Goal: Task Accomplishment & Management: Manage account settings

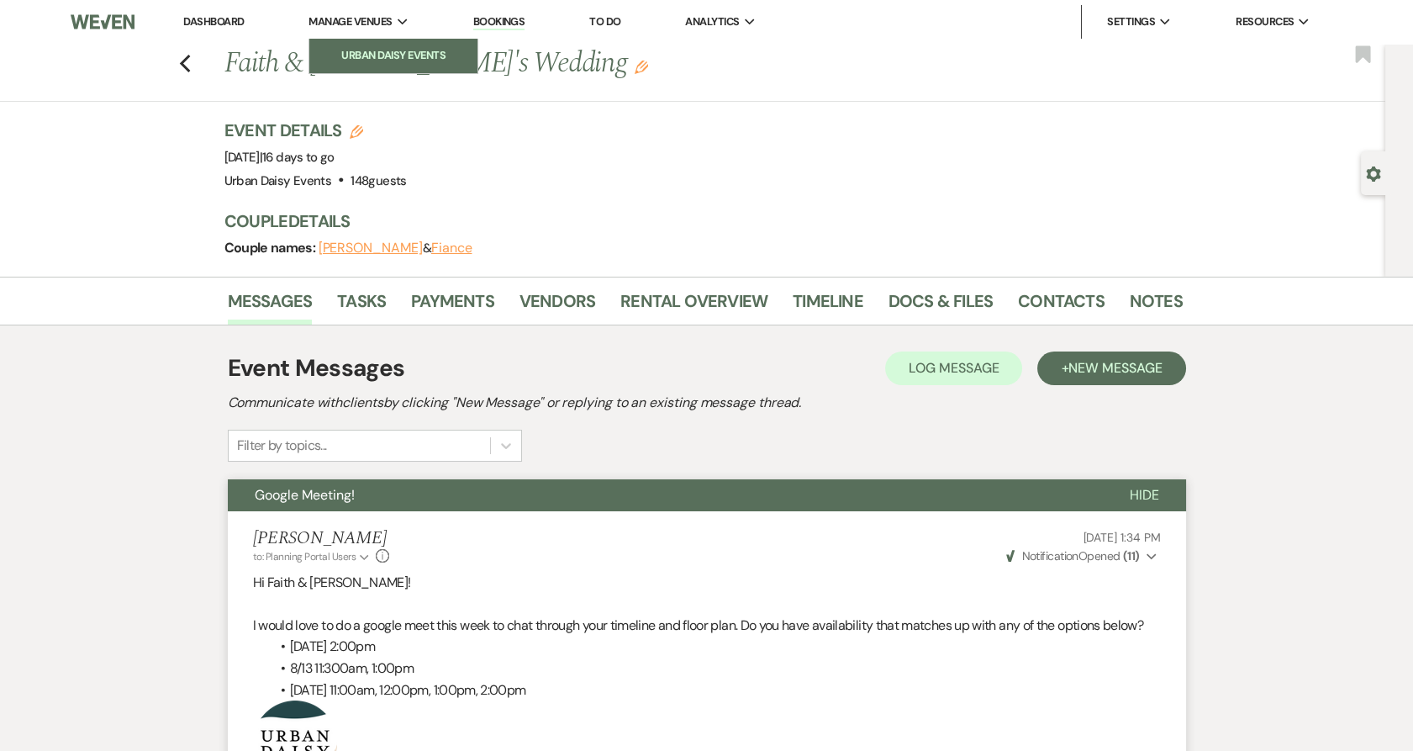
click at [359, 42] on link "Urban Daisy Events" at bounding box center [393, 56] width 168 height 34
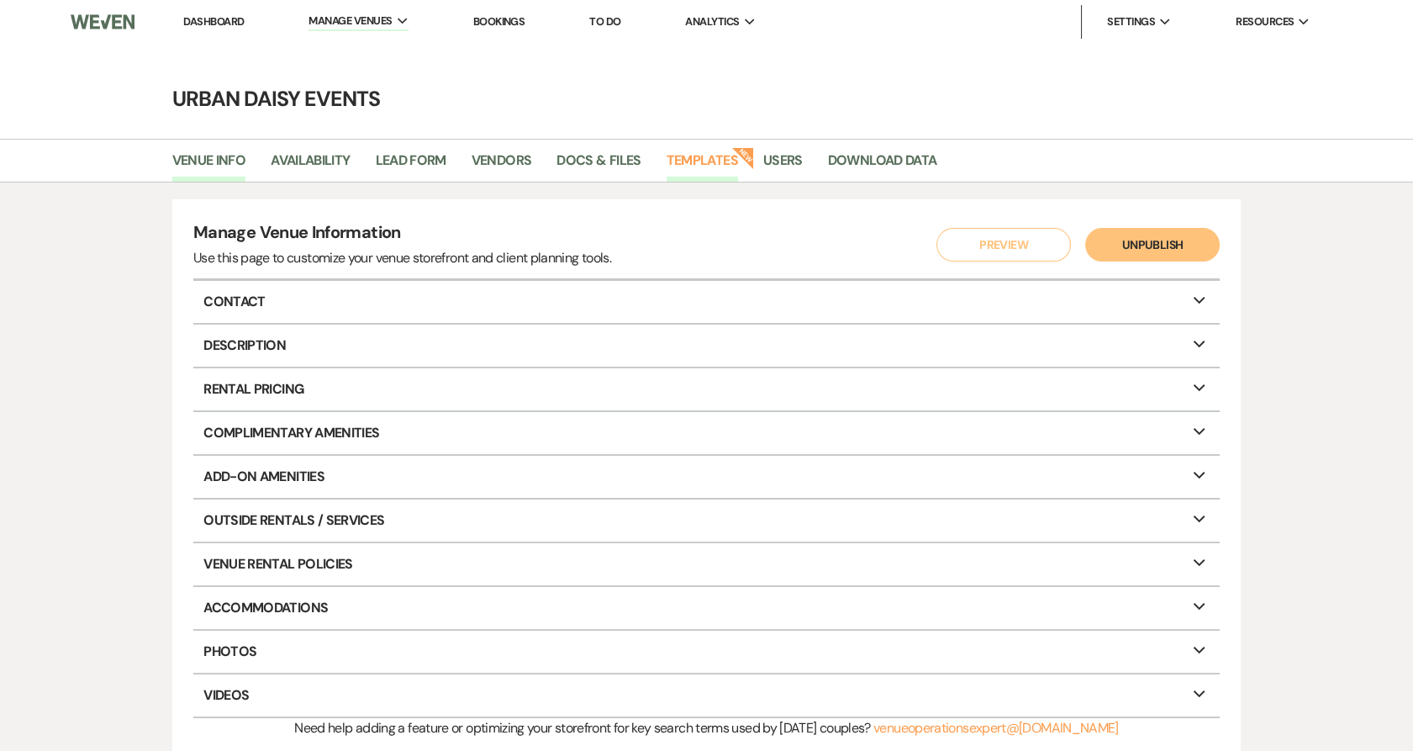
click at [715, 165] on link "Templates" at bounding box center [702, 166] width 71 height 32
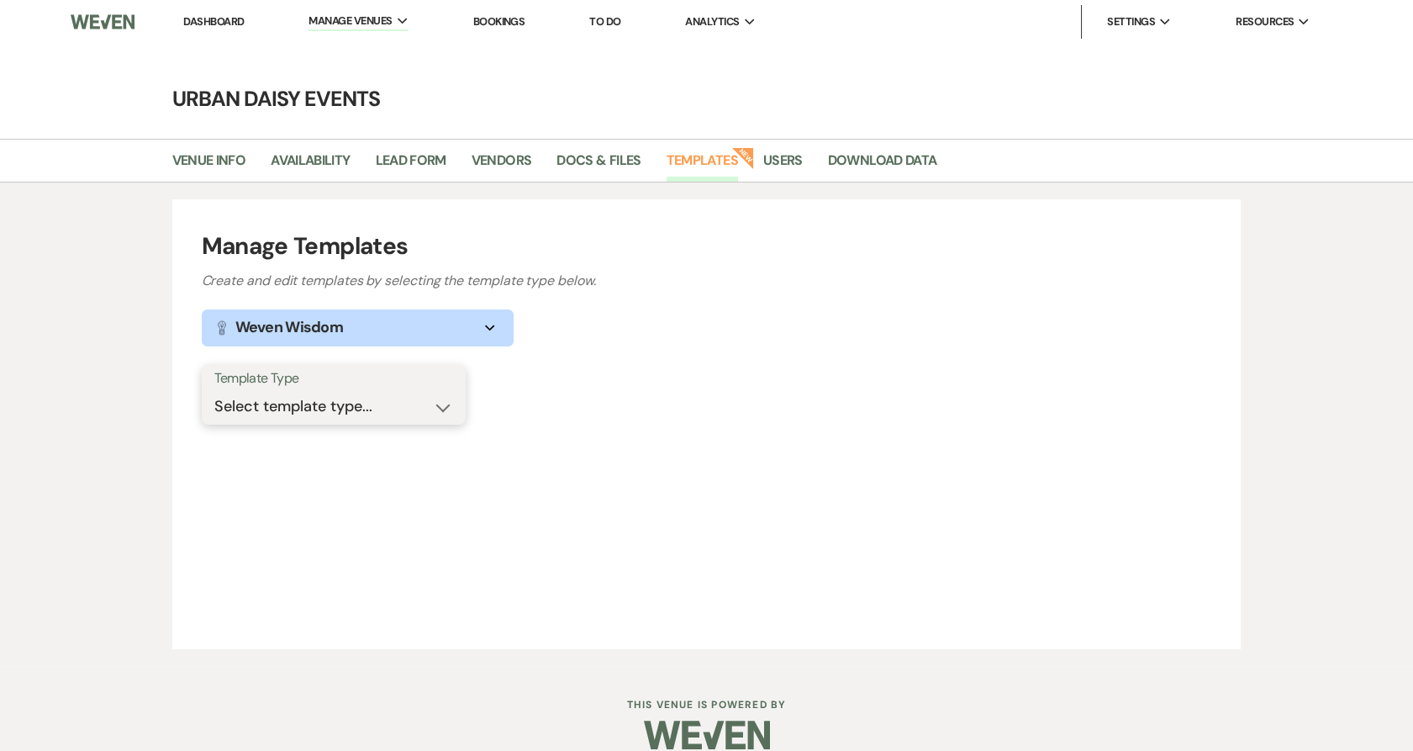
click at [371, 414] on select "Select template type... Task List Message Templates Payment Plan Inventory Item…" at bounding box center [333, 406] width 239 height 33
select select "Message Templates"
click at [214, 390] on select "Select template type... Task List Message Templates Payment Plan Inventory Item…" at bounding box center [333, 406] width 239 height 33
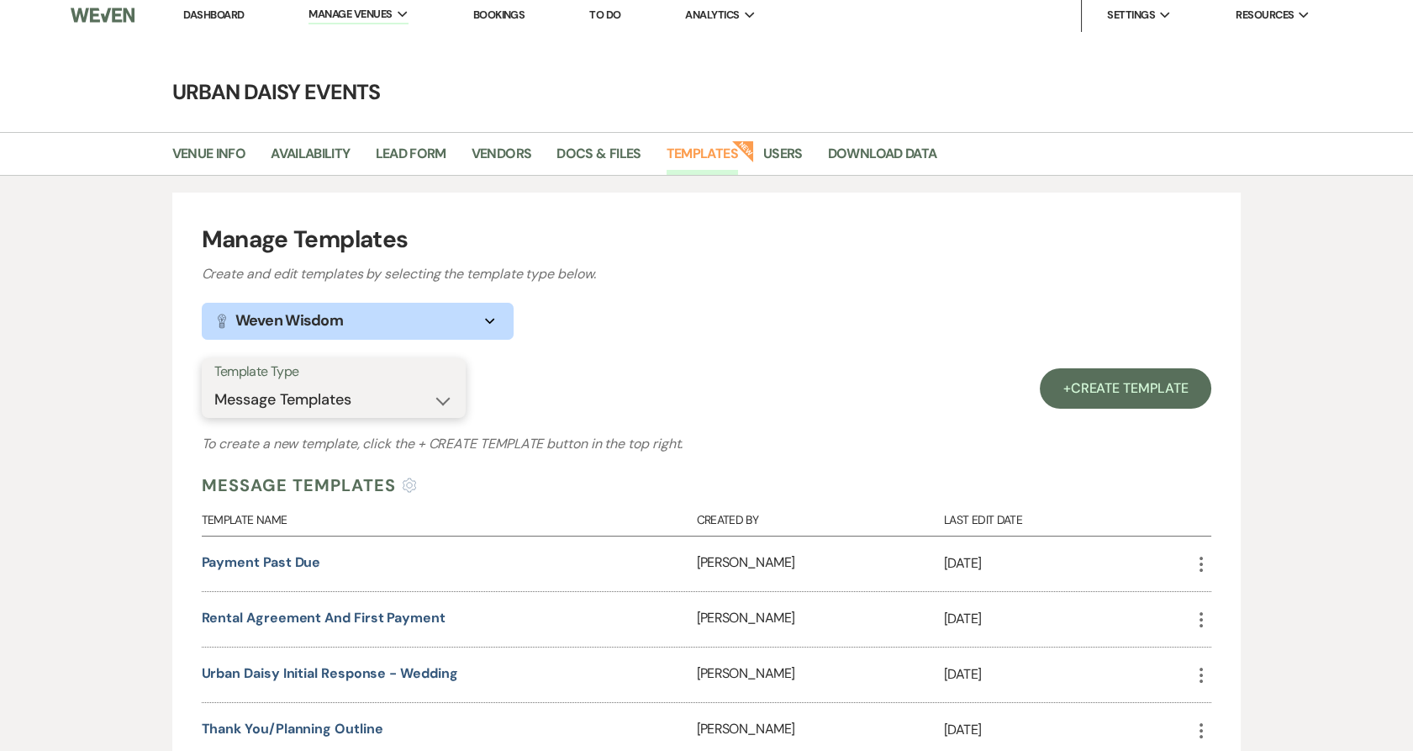
scroll to position [7, 0]
click at [606, 159] on link "Docs & Files" at bounding box center [599, 159] width 84 height 32
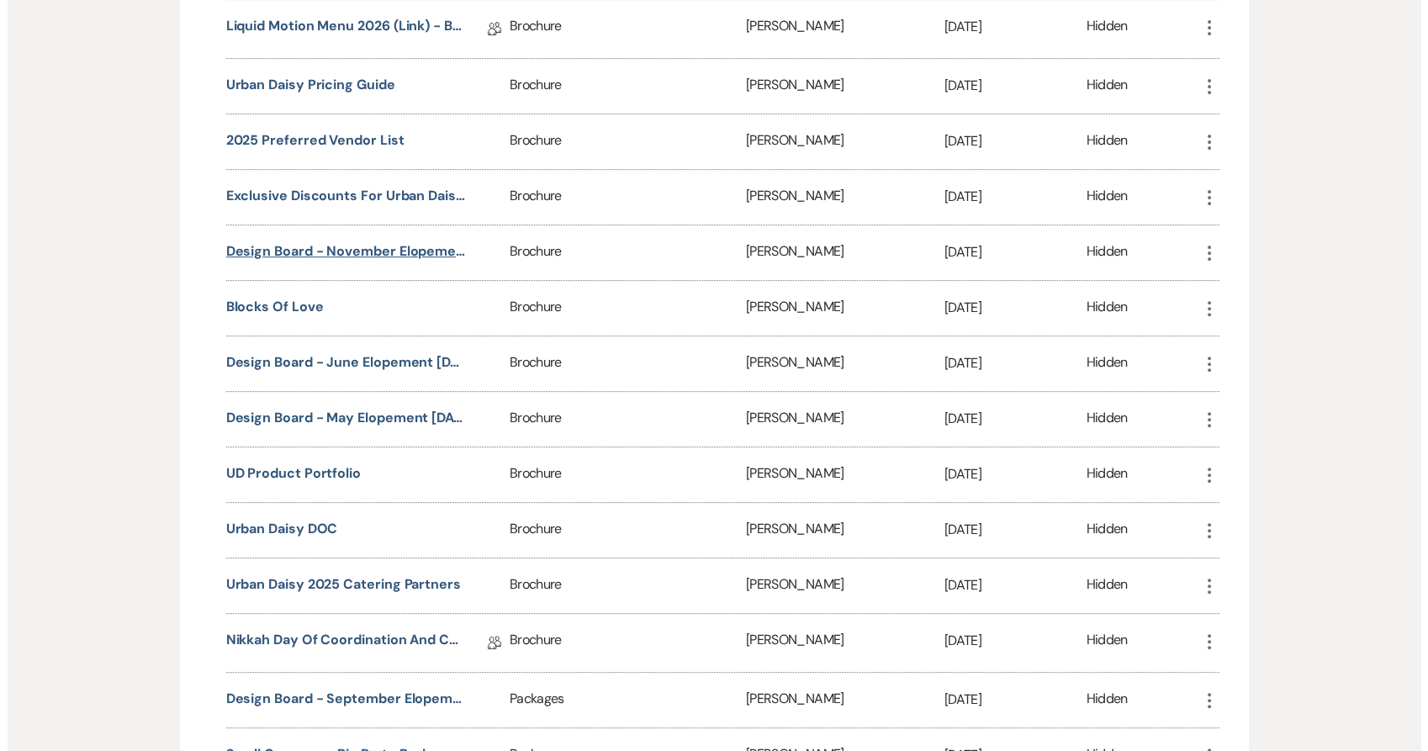
scroll to position [1327, 0]
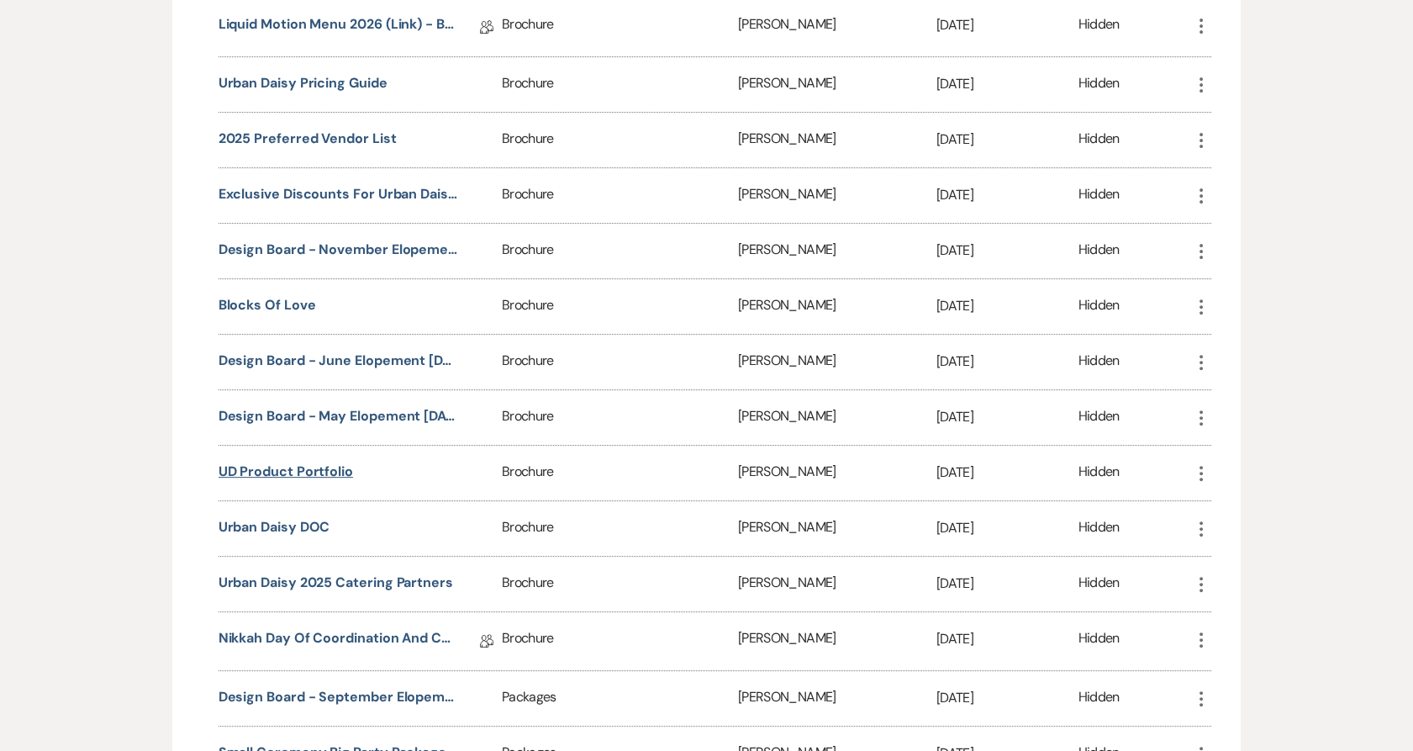
click at [282, 466] on button "UD Product Portfolio" at bounding box center [286, 472] width 135 height 20
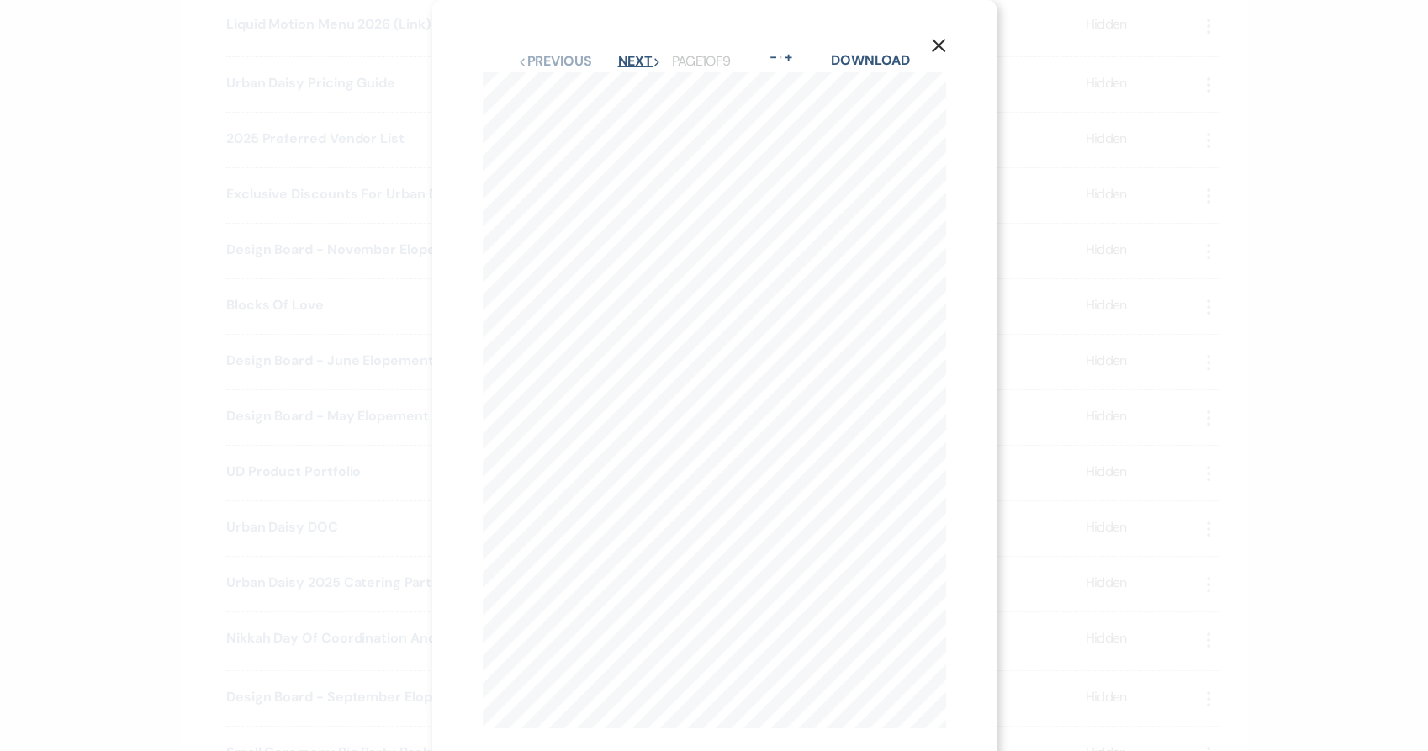
click at [617, 56] on button "Next Next" at bounding box center [639, 61] width 44 height 13
